Goal: Entertainment & Leisure: Consume media (video, audio)

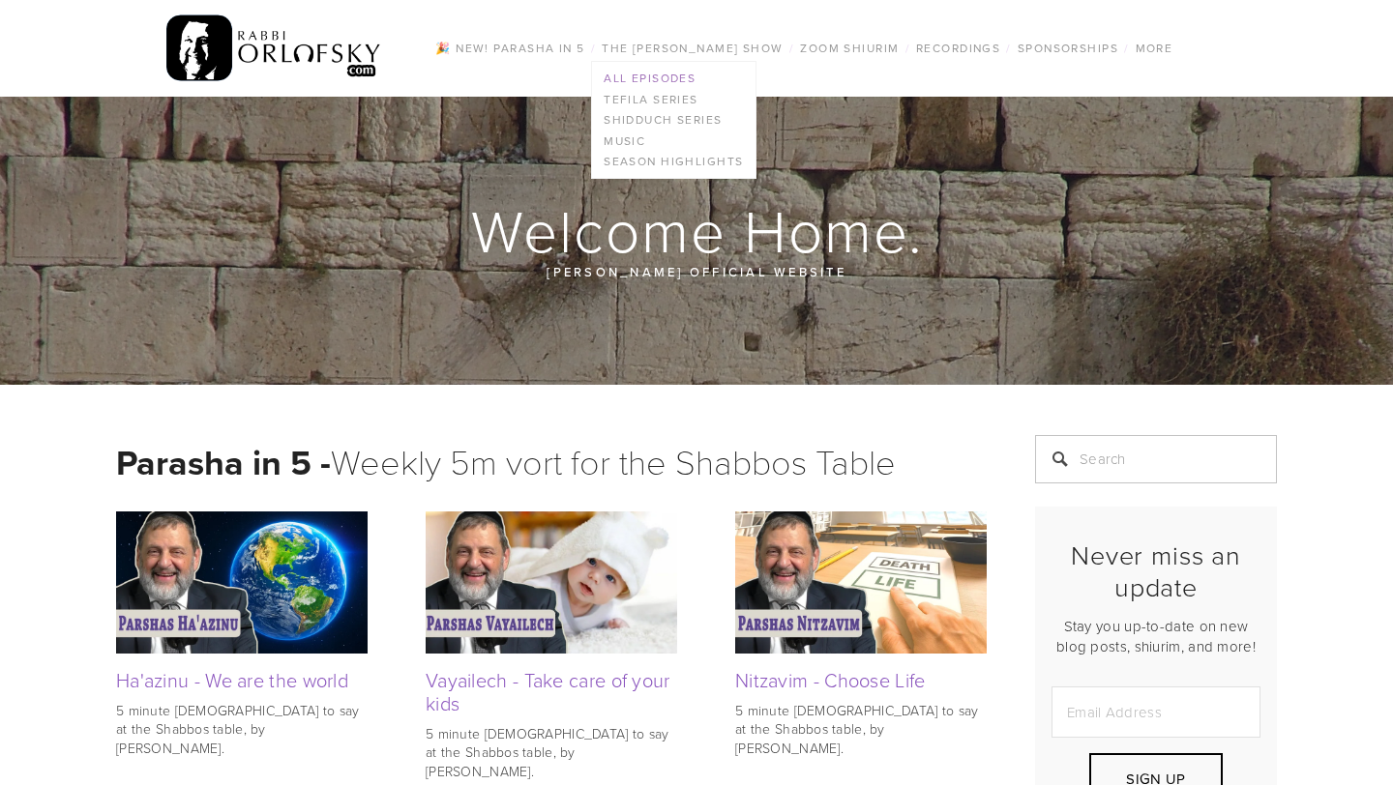
click at [647, 79] on link "All Episodes" at bounding box center [673, 78] width 162 height 21
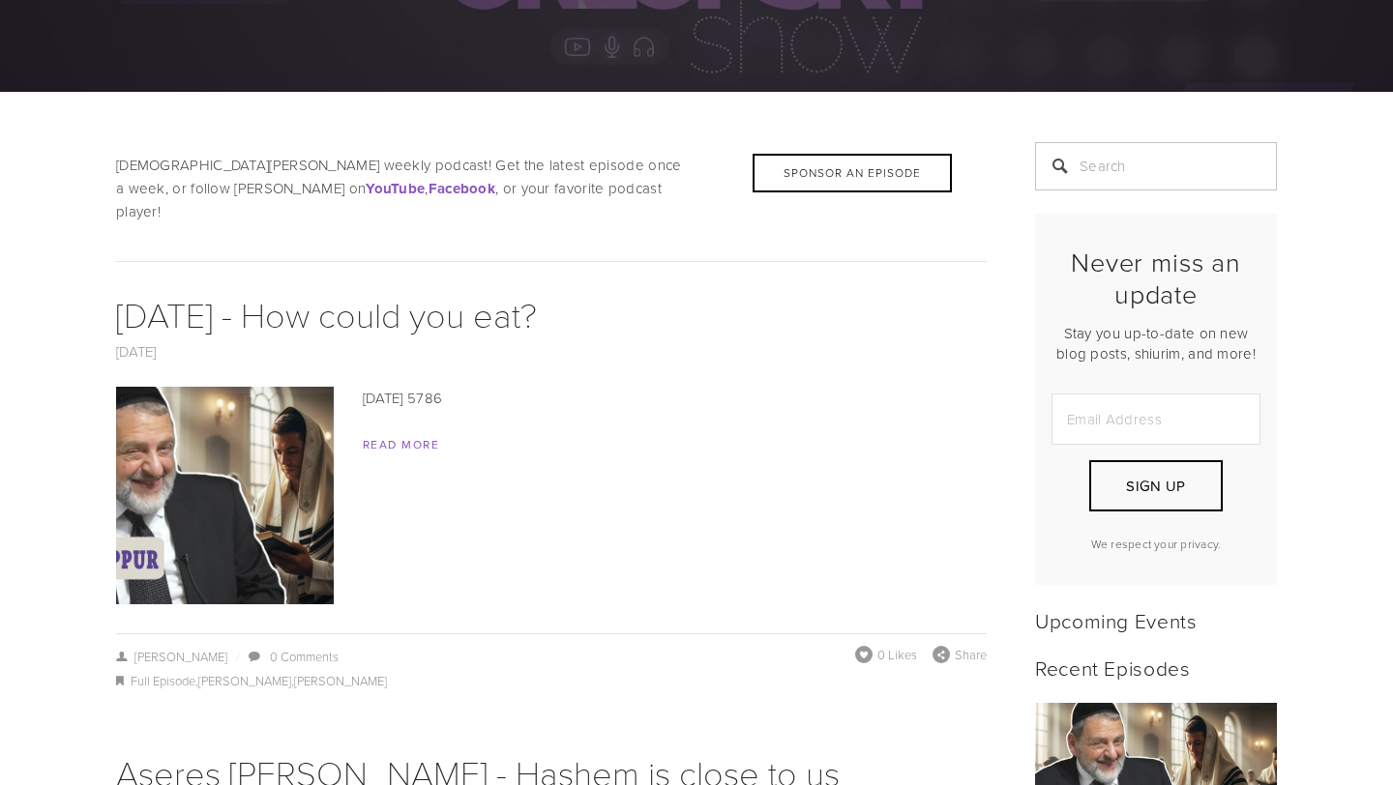
scroll to position [298, 0]
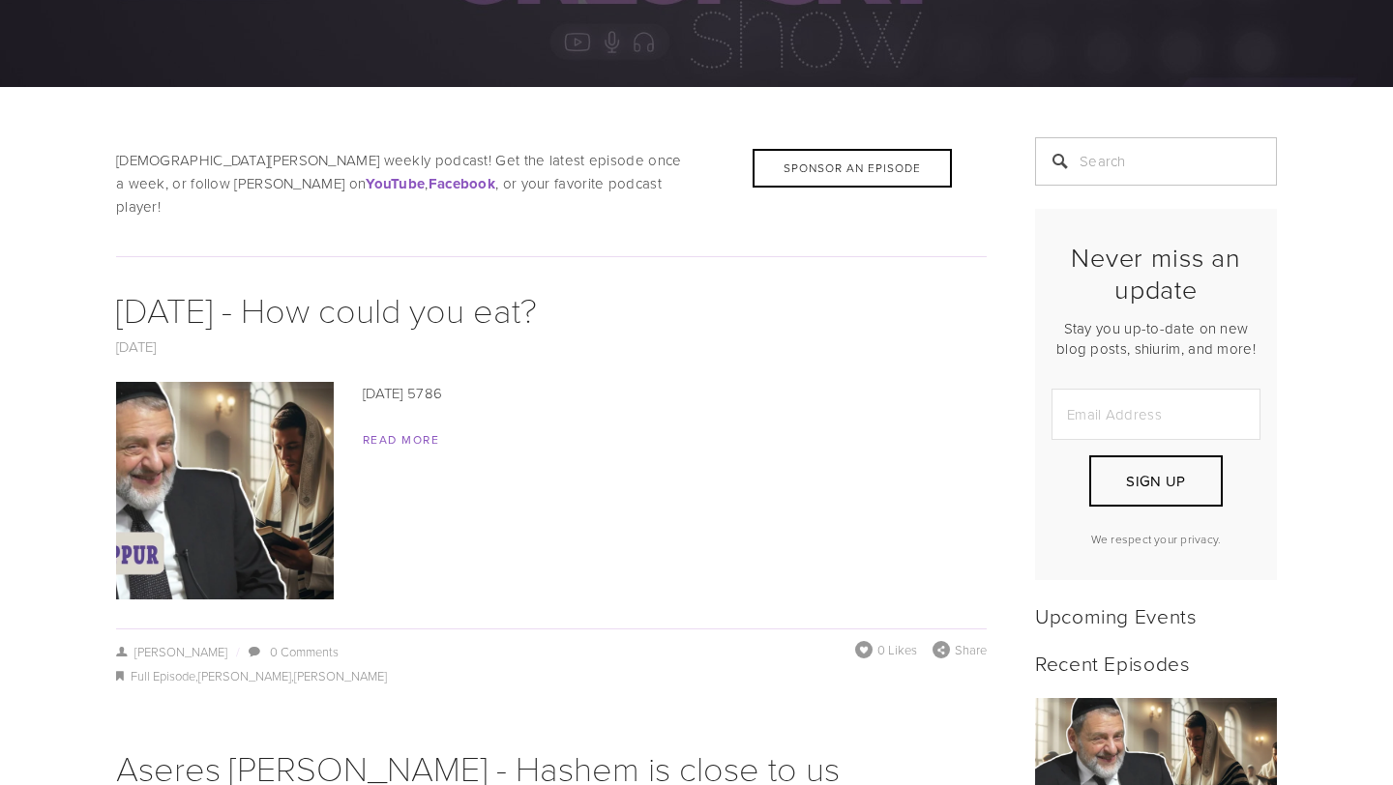
click at [260, 425] on img at bounding box center [225, 491] width 387 height 218
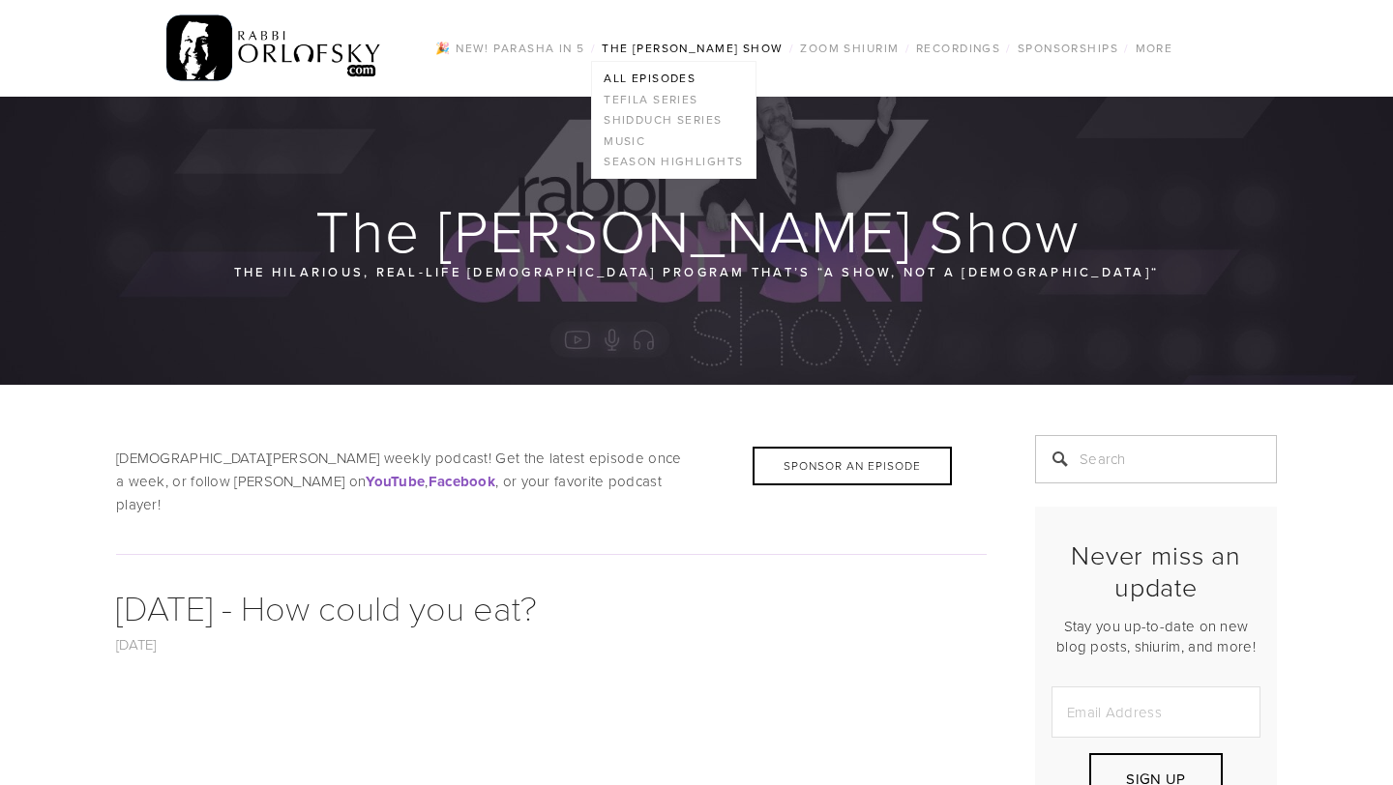
click at [672, 59] on link "The [PERSON_NAME] Show" at bounding box center [692, 48] width 193 height 25
click at [653, 75] on link "All Episodes" at bounding box center [673, 78] width 162 height 21
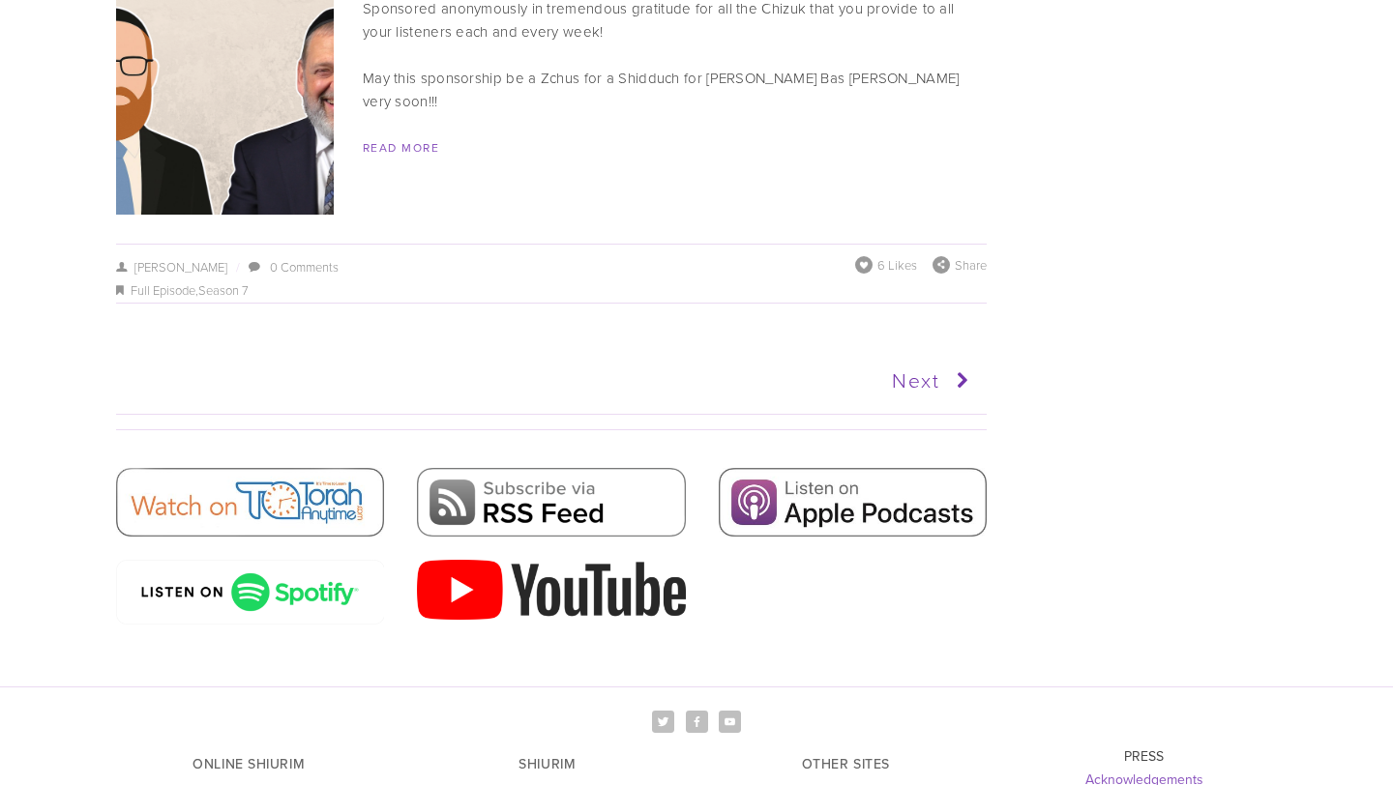
scroll to position [9742, 0]
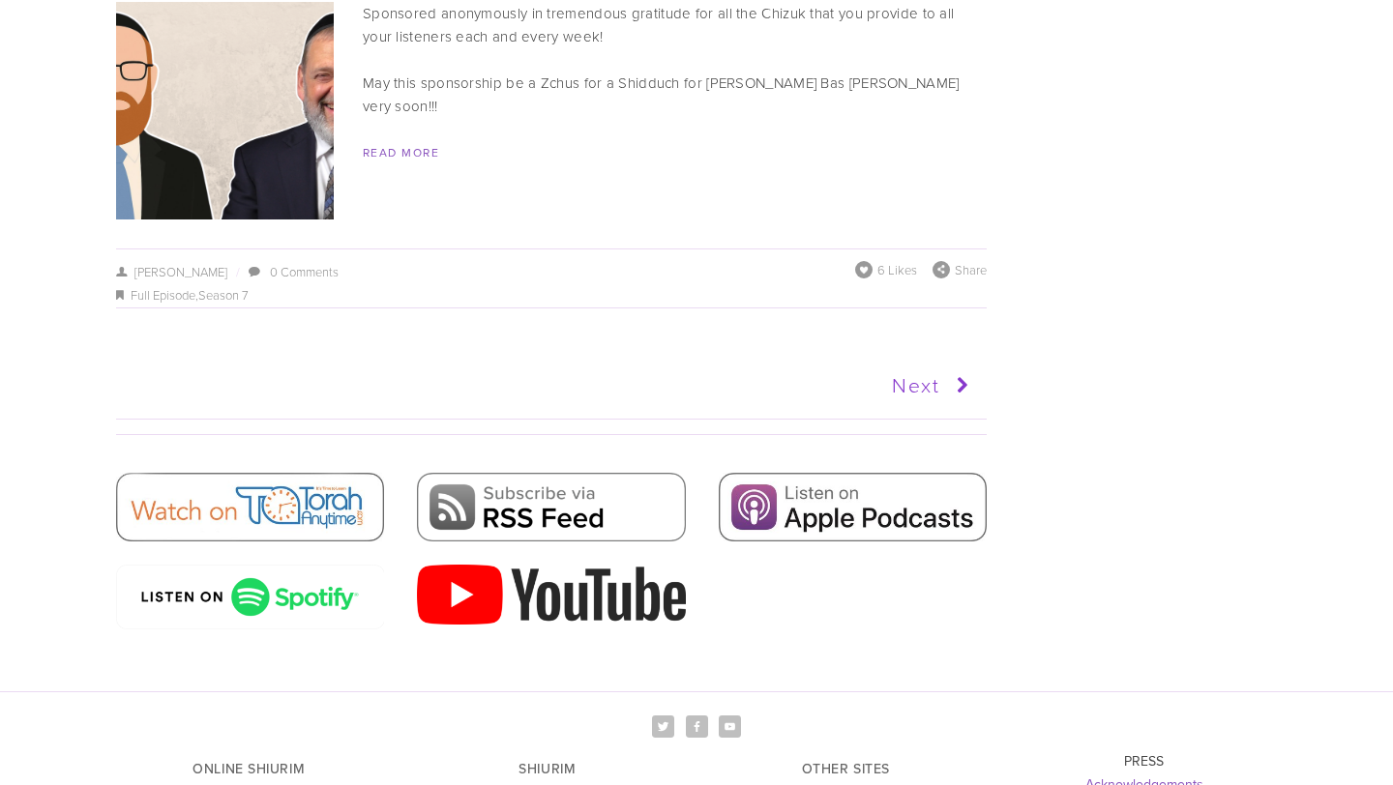
click at [962, 362] on icon at bounding box center [958, 386] width 36 height 48
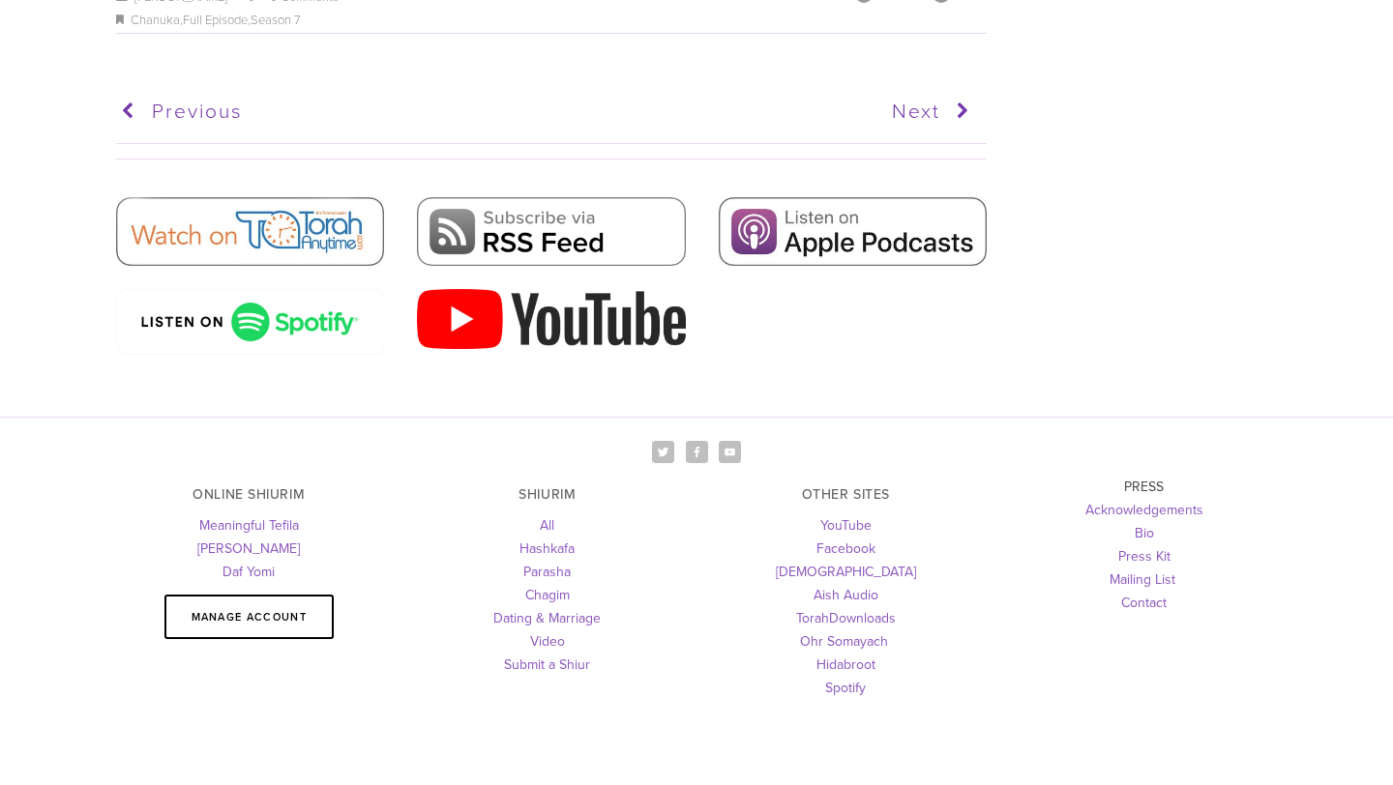
scroll to position [9928, 0]
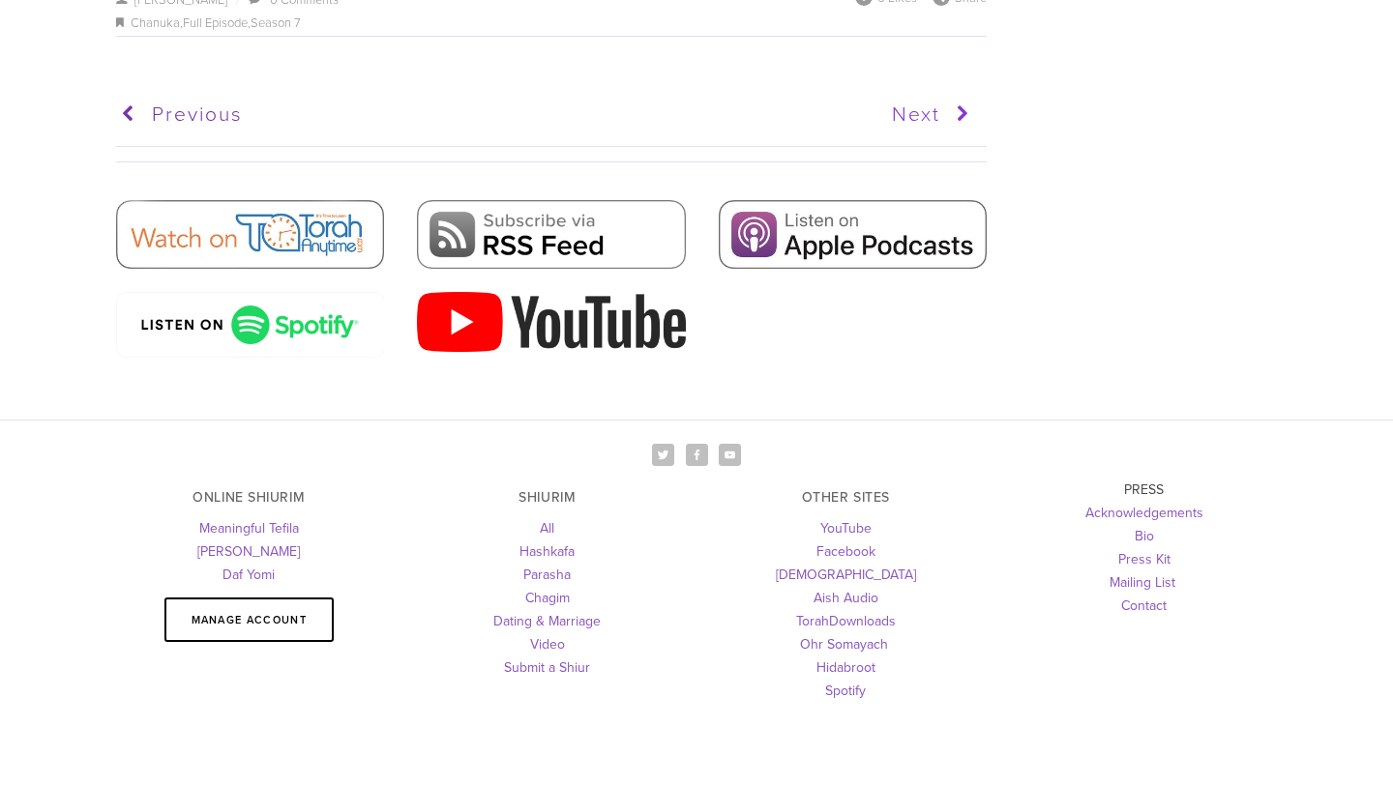
click at [955, 105] on icon at bounding box center [958, 114] width 36 height 48
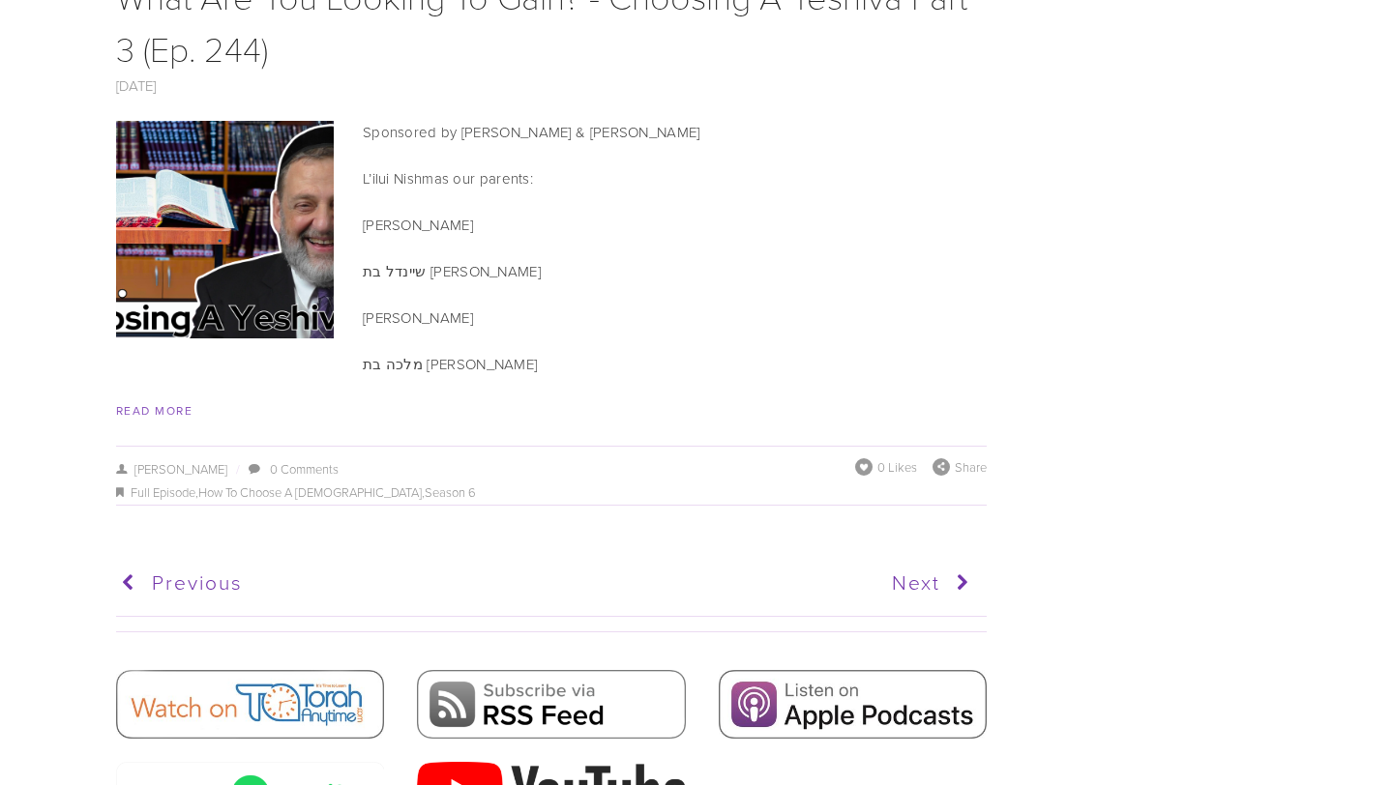
scroll to position [9853, 0]
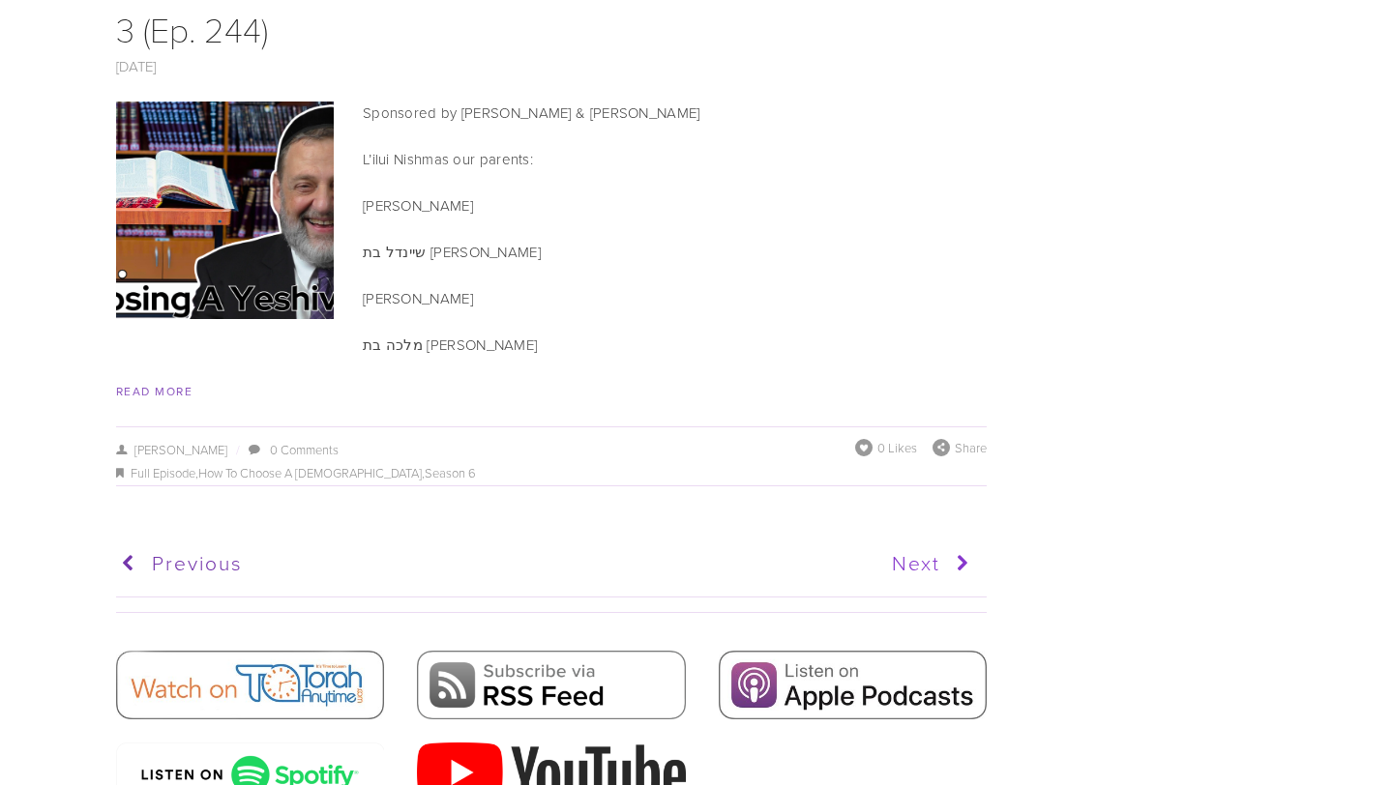
click at [919, 540] on link "Next" at bounding box center [762, 564] width 426 height 48
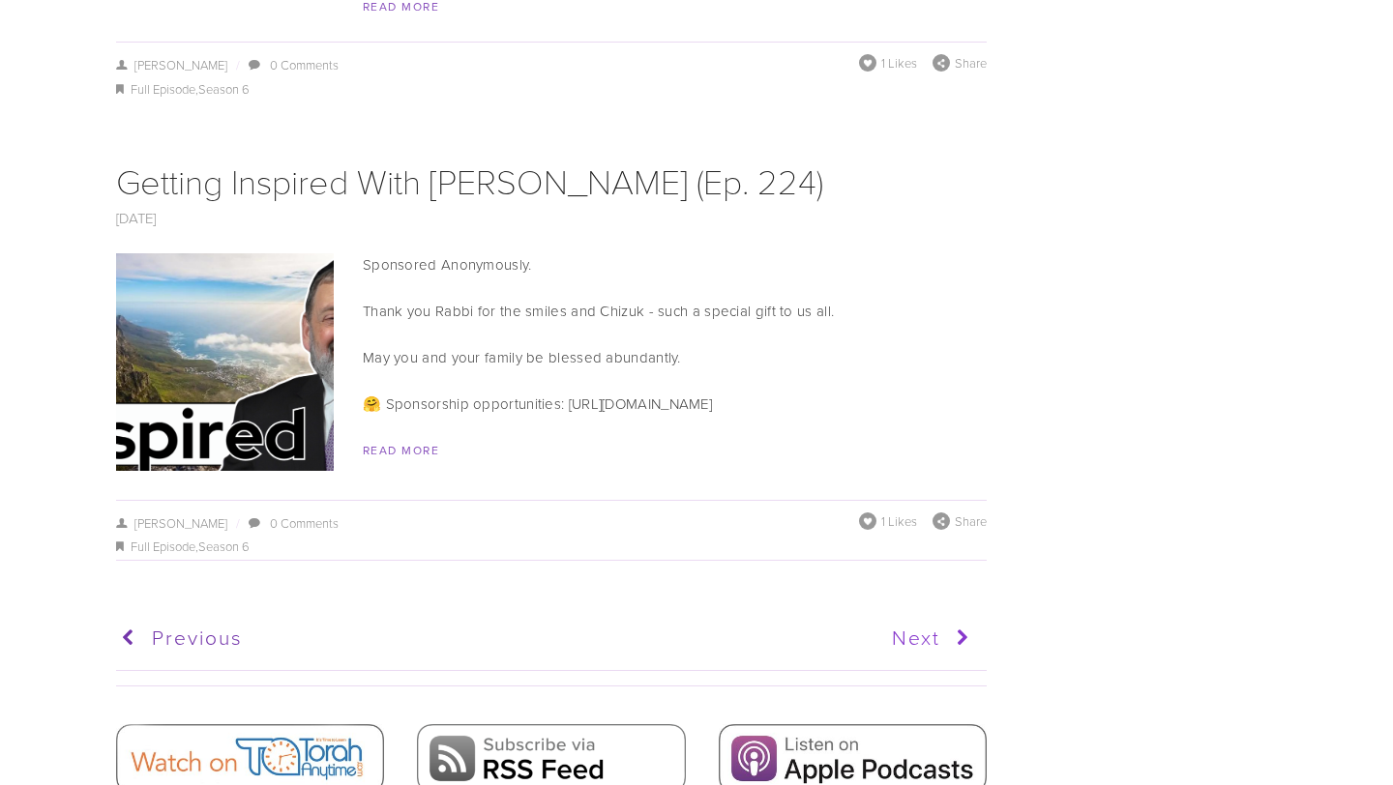
scroll to position [9899, 0]
click at [934, 615] on link "Next" at bounding box center [762, 639] width 426 height 48
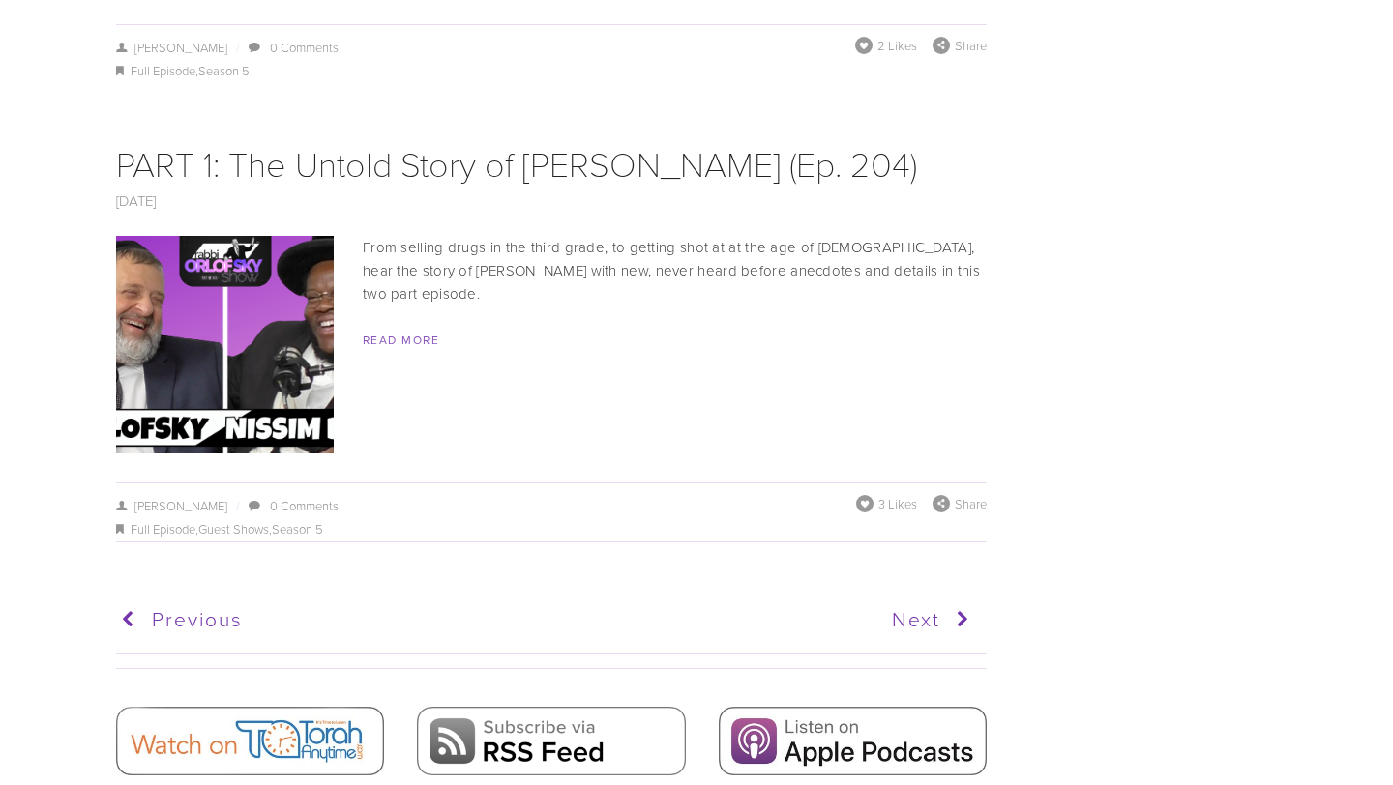
scroll to position [10368, 0]
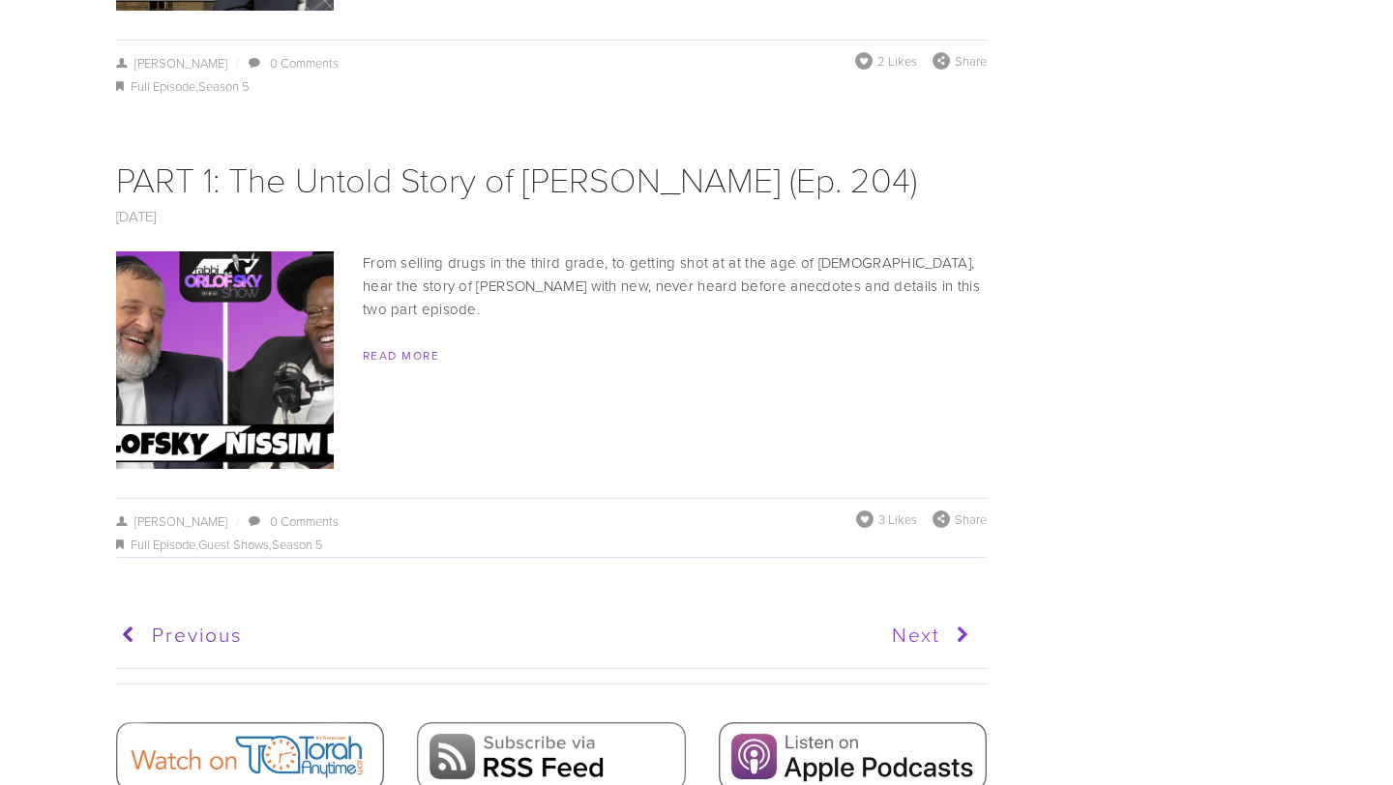
click at [943, 611] on icon at bounding box center [958, 635] width 36 height 48
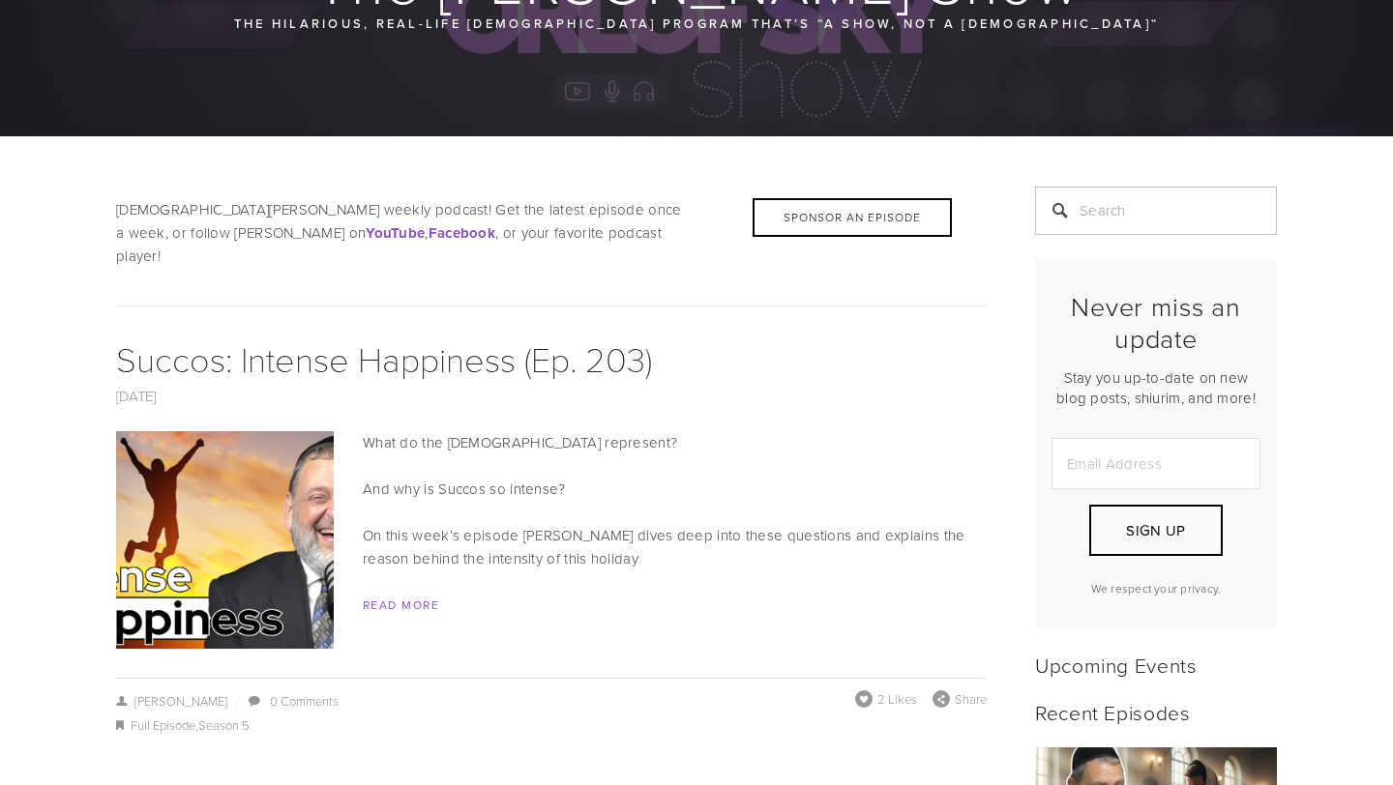
scroll to position [280, 0]
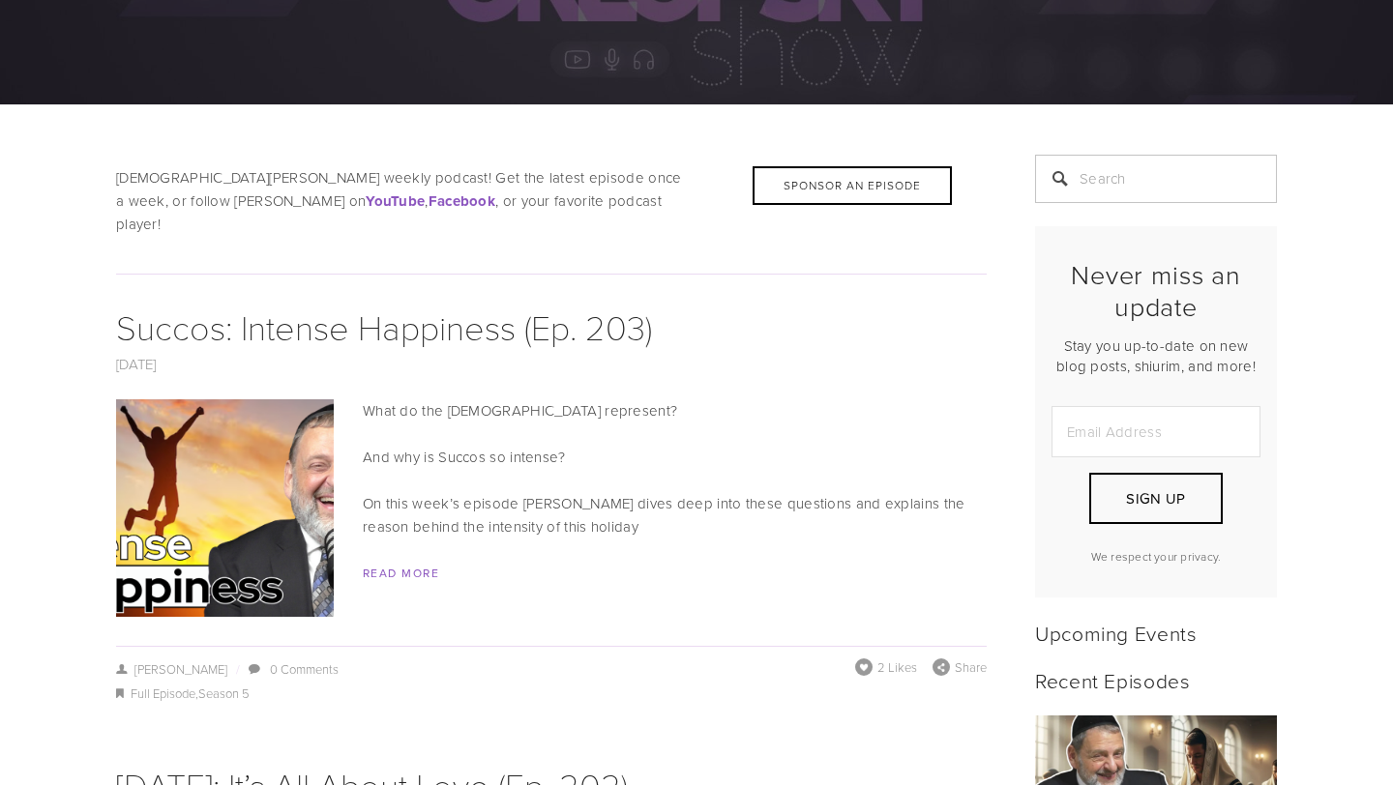
click at [355, 467] on div "What do the Ushpizin represent? And why is Succos so intense? On this week’s ep…" at bounding box center [551, 492] width 870 height 186
click at [305, 451] on img at bounding box center [225, 508] width 387 height 218
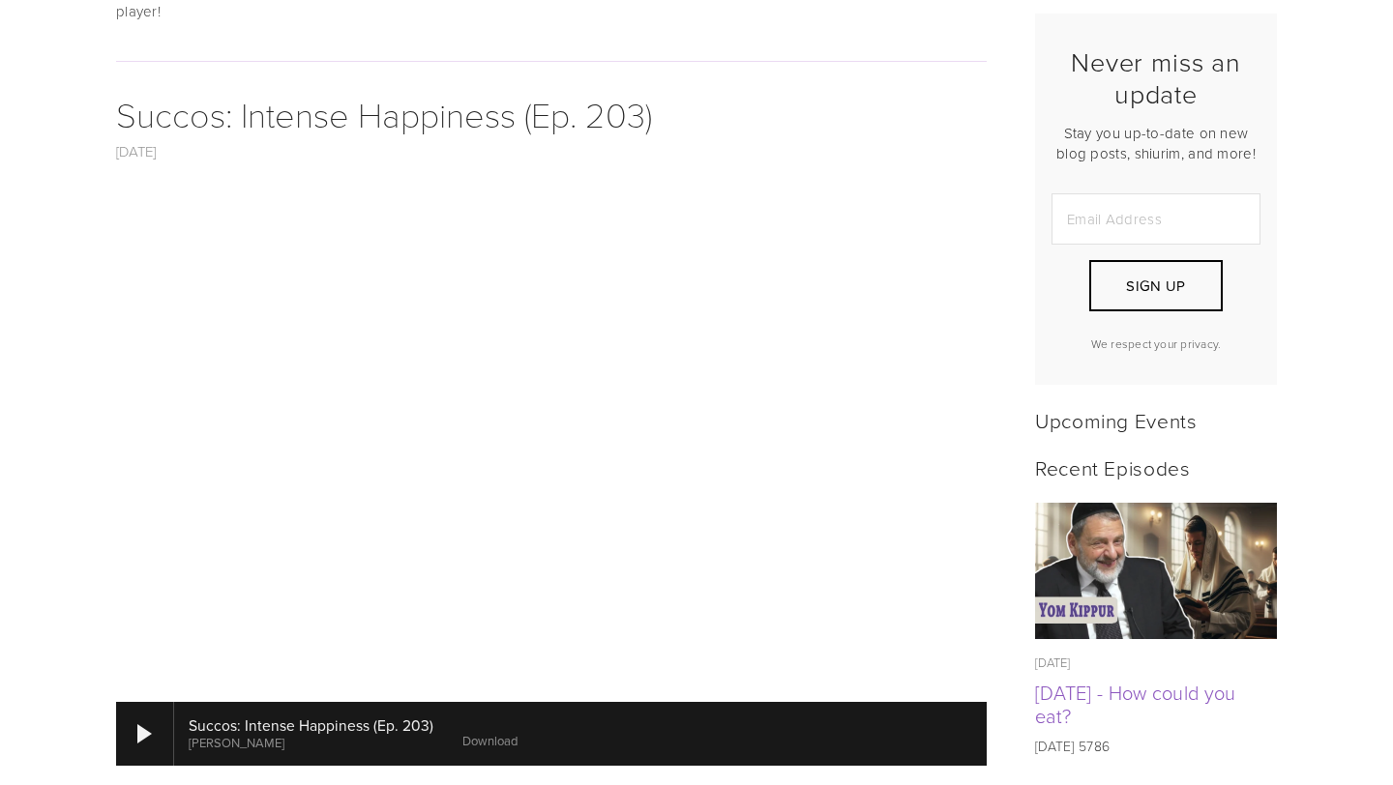
scroll to position [496, 0]
